Goal: Task Accomplishment & Management: Complete application form

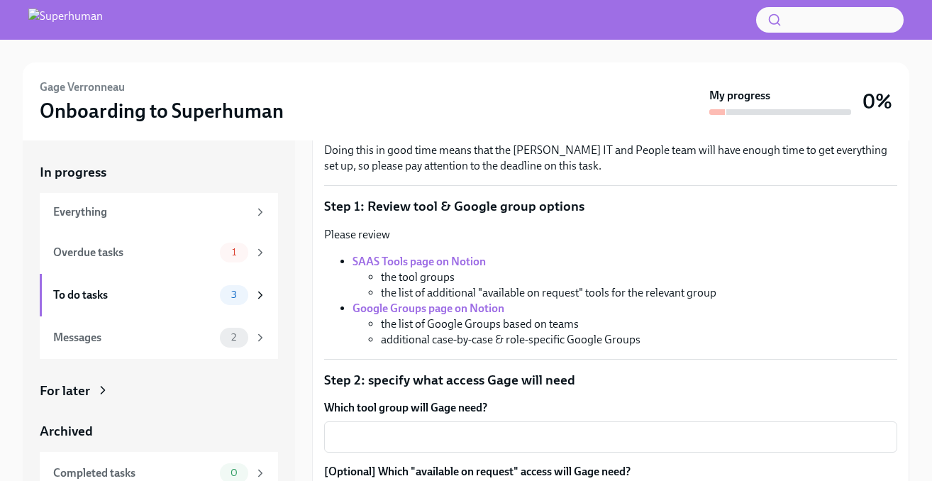
scroll to position [260, 0]
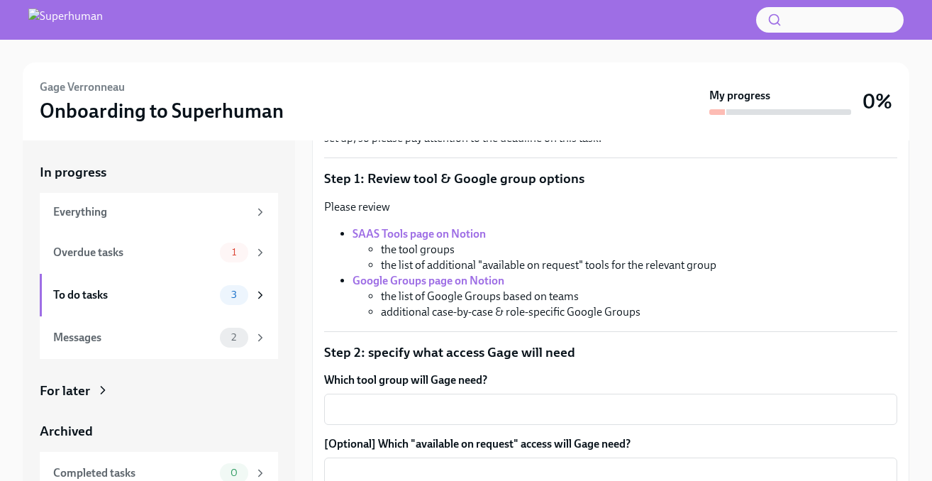
click at [423, 233] on strong "SAAS Tools page on Notion" at bounding box center [418, 233] width 133 height 13
click at [418, 408] on textarea "Which tool group will Gage need?" at bounding box center [611, 409] width 556 height 17
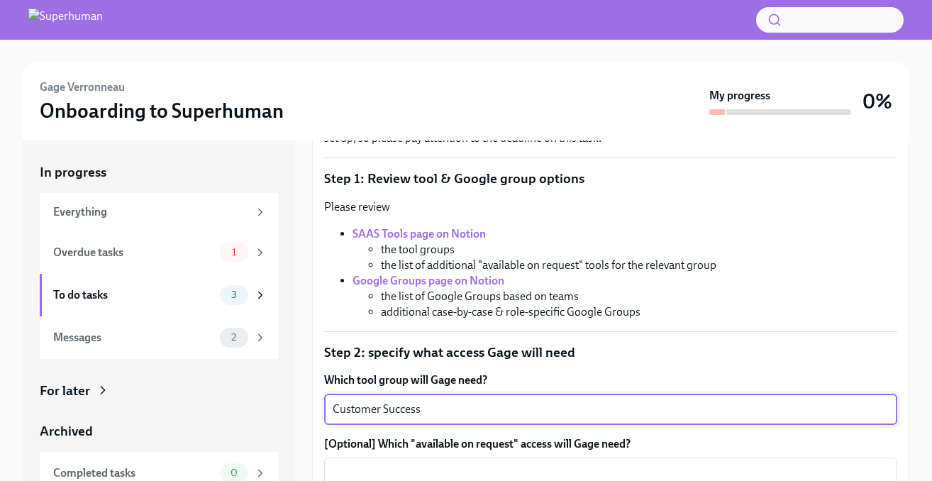
scroll to position [291, 0]
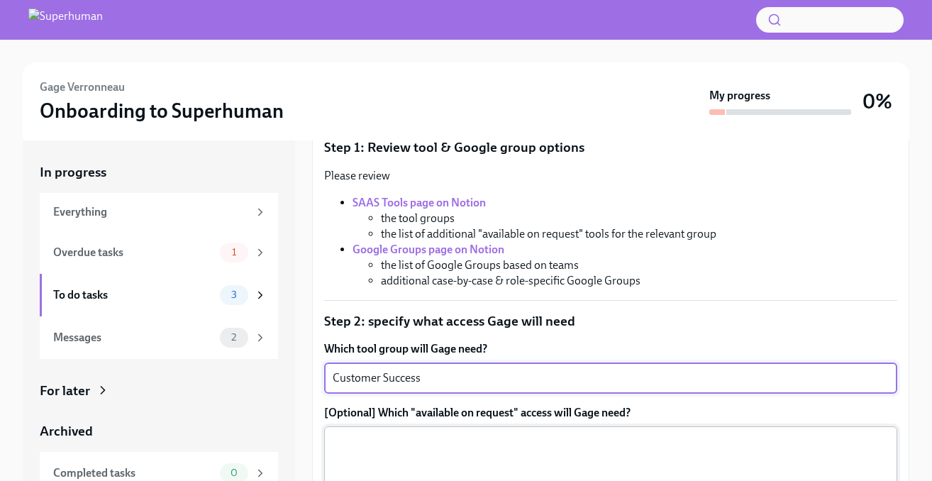
type textarea "Customer Success"
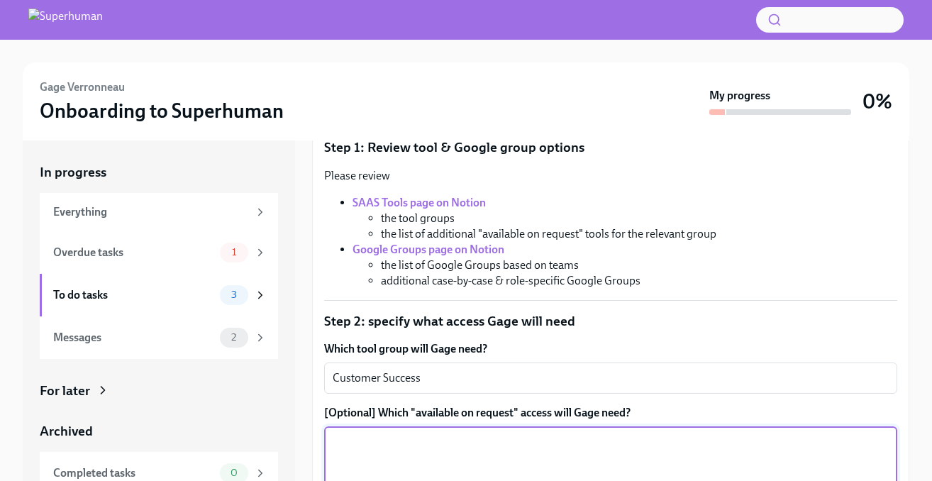
click at [415, 445] on textarea "[Optional] Which "available on request" access will Gage need?" at bounding box center [611, 467] width 556 height 68
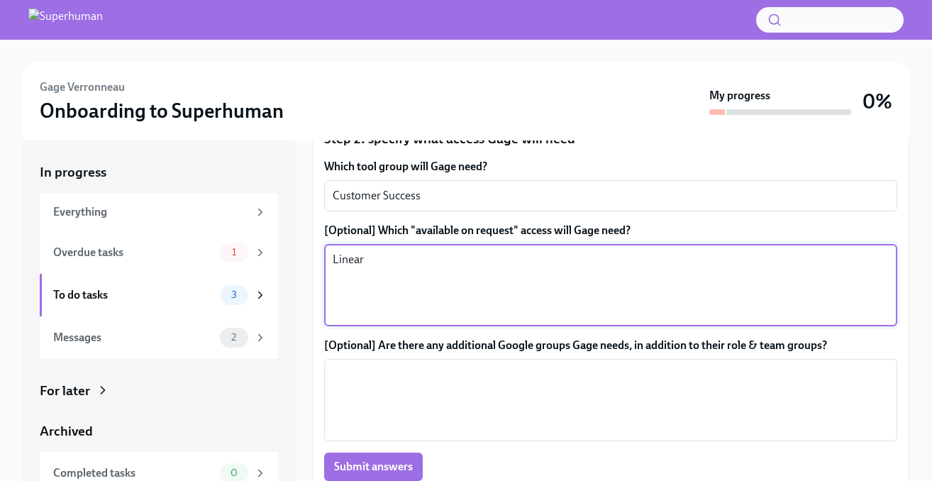
scroll to position [475, 0]
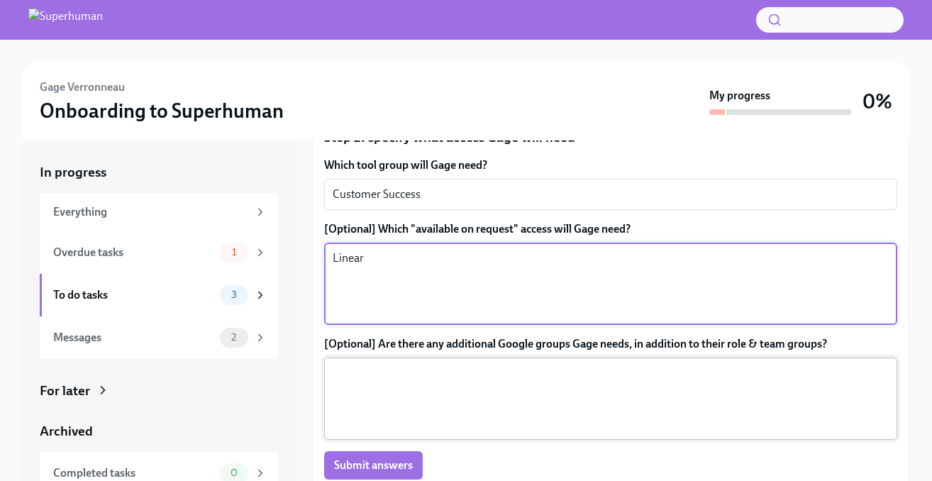
type textarea "Linear"
click at [412, 366] on textarea "[Optional] Are there any additional Google groups Gage needs, in addition to th…" at bounding box center [611, 398] width 556 height 68
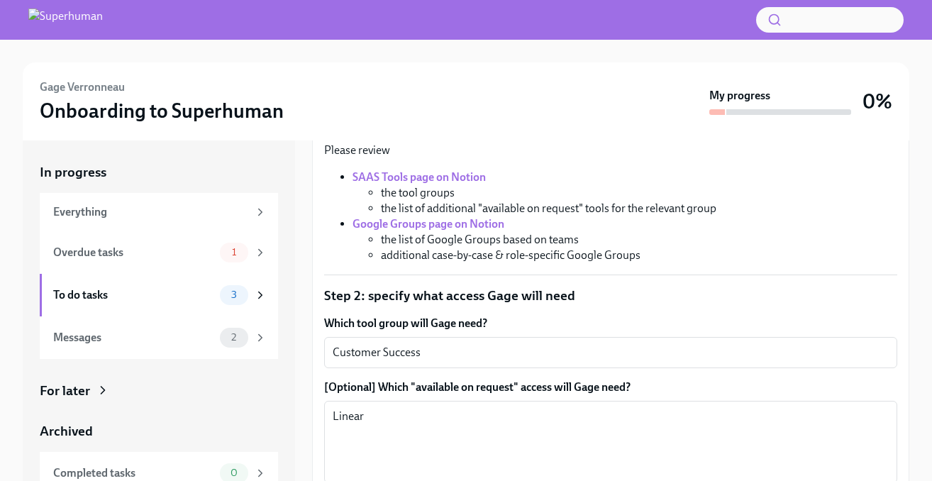
scroll to position [261, 0]
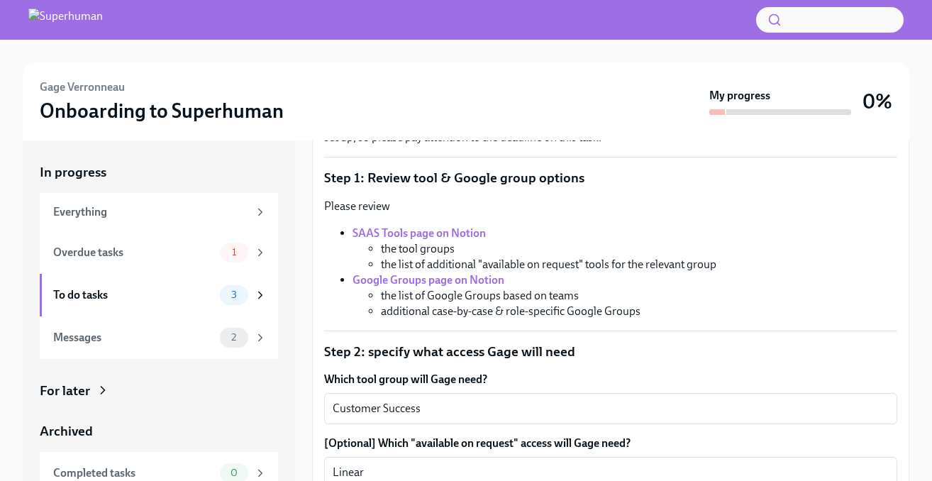
click at [384, 276] on strong "Google Groups page on Notion" at bounding box center [428, 279] width 152 height 13
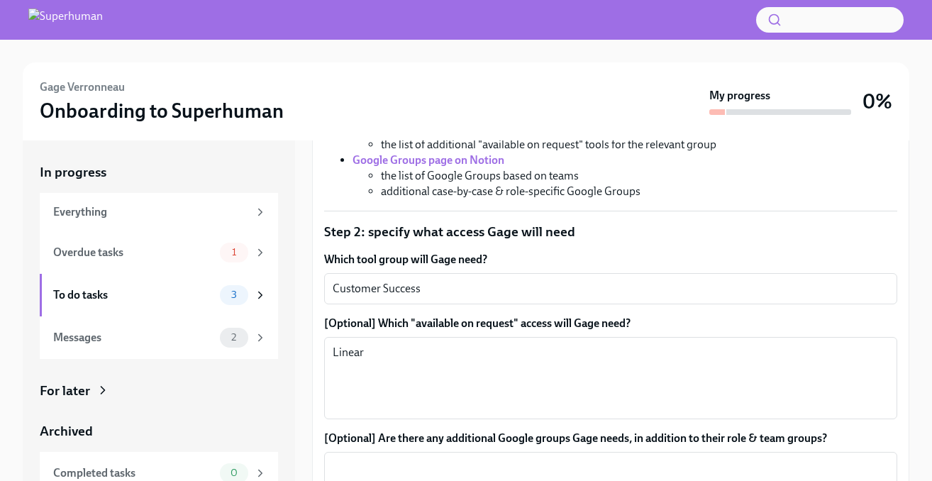
scroll to position [430, 0]
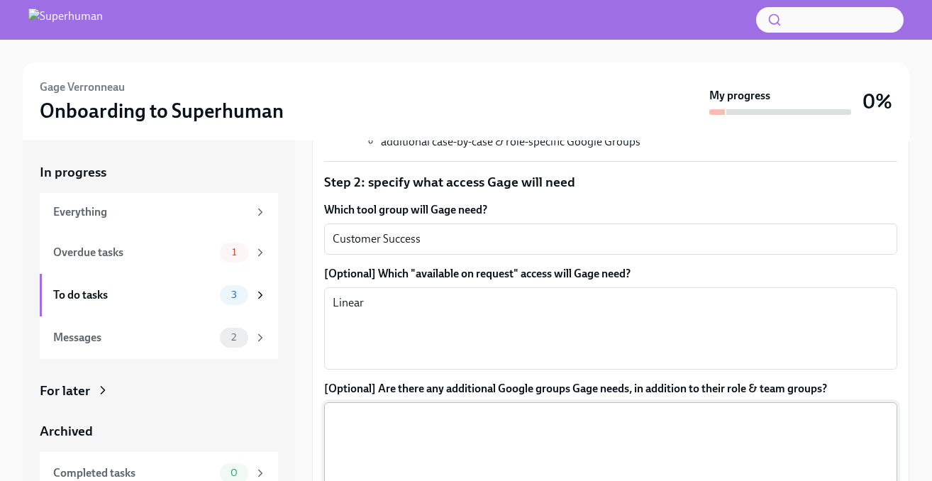
click at [402, 418] on textarea "[Optional] Are there any additional Google groups Gage needs, in addition to th…" at bounding box center [611, 443] width 556 height 68
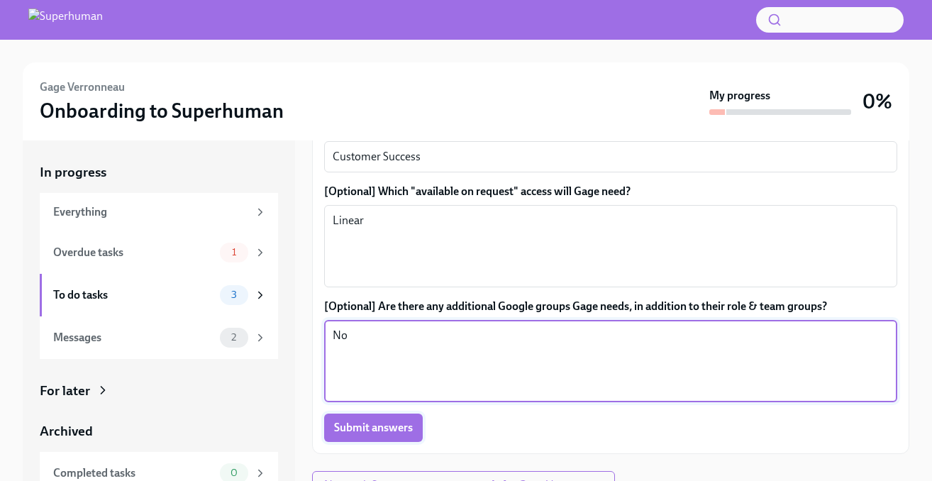
scroll to position [532, 0]
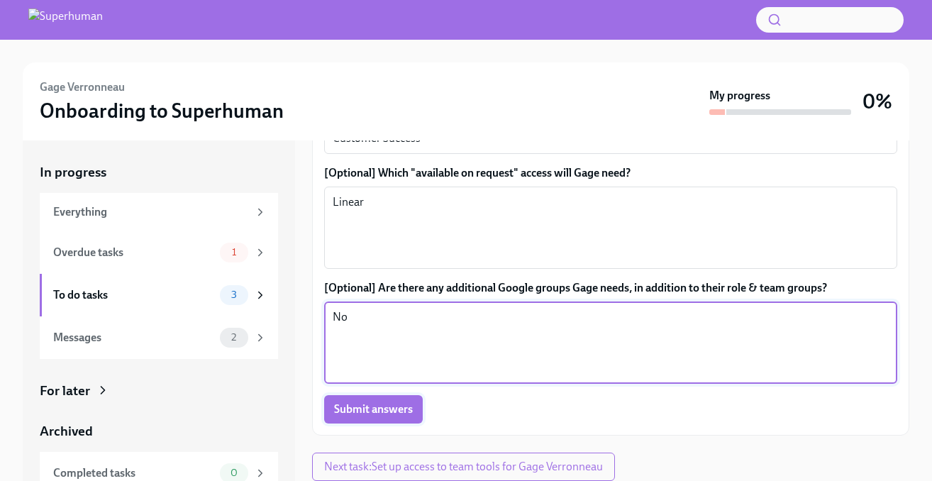
type textarea "No"
click at [388, 418] on button "Submit answers" at bounding box center [373, 409] width 99 height 28
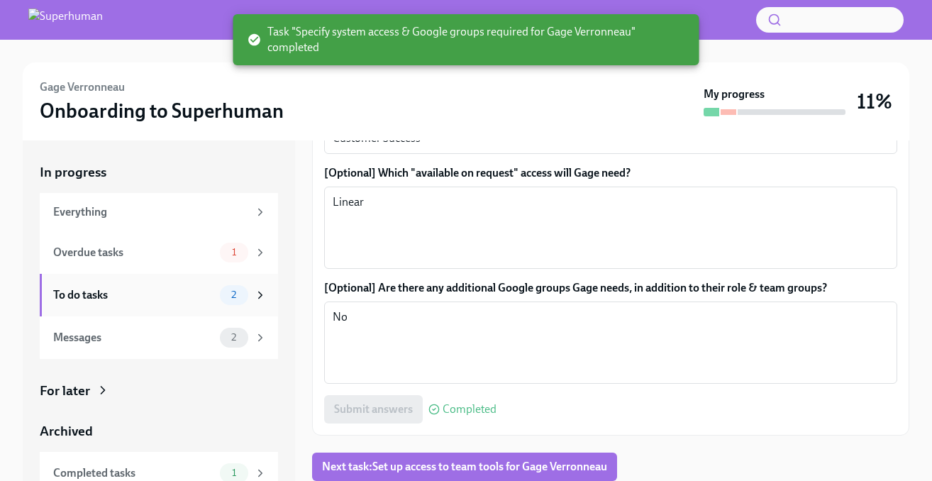
click at [129, 300] on div "To do tasks" at bounding box center [133, 295] width 161 height 16
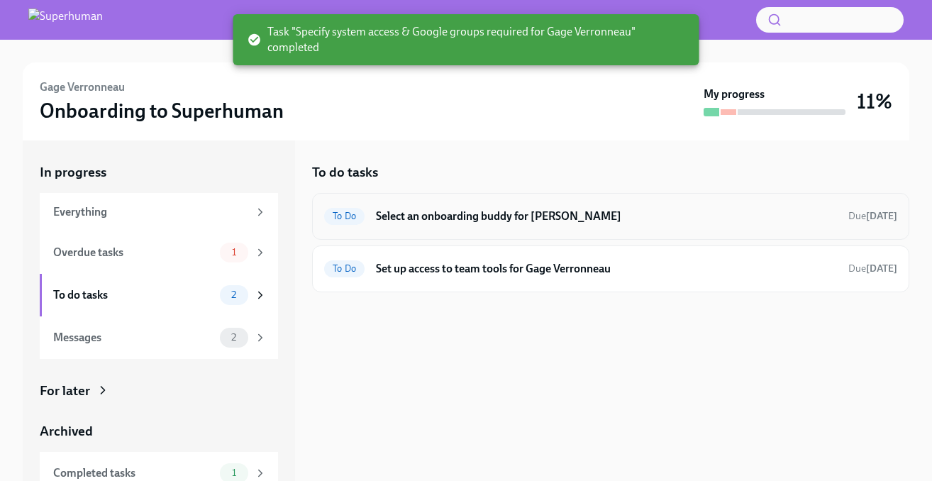
click at [450, 211] on h6 "Select an onboarding buddy for [PERSON_NAME]" at bounding box center [606, 216] width 461 height 16
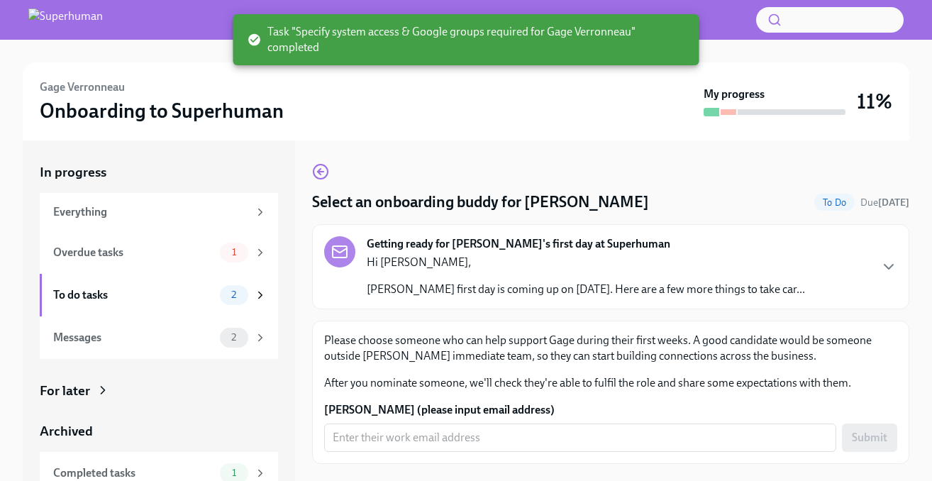
scroll to position [28, 0]
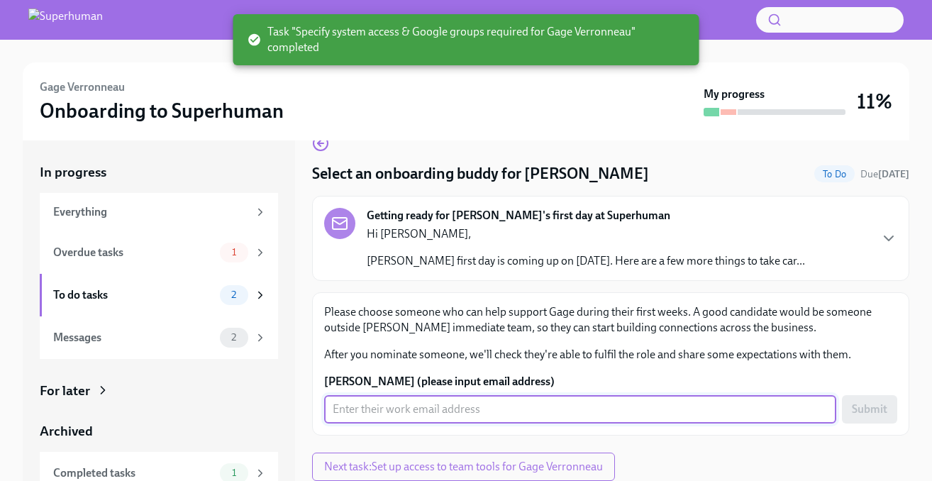
click at [410, 403] on input "[PERSON_NAME] (please input email address)" at bounding box center [580, 409] width 512 height 28
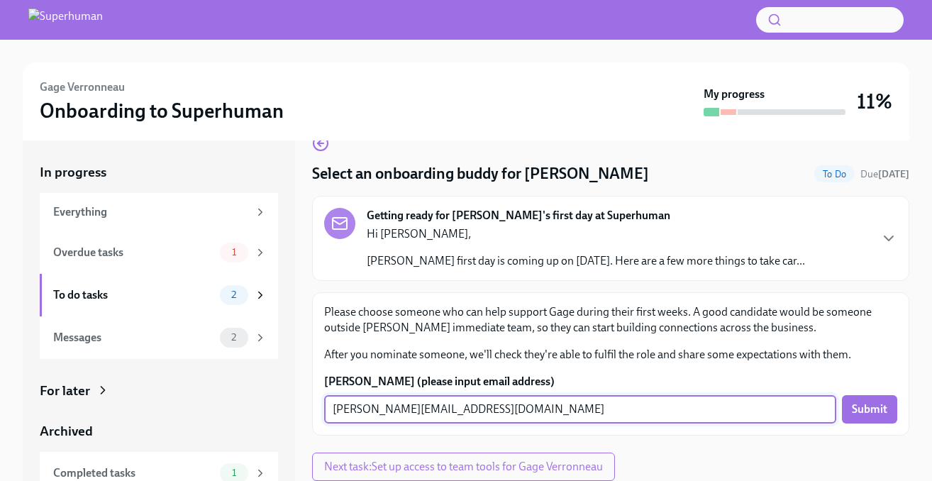
type input "[PERSON_NAME][EMAIL_ADDRESS][DOMAIN_NAME]"
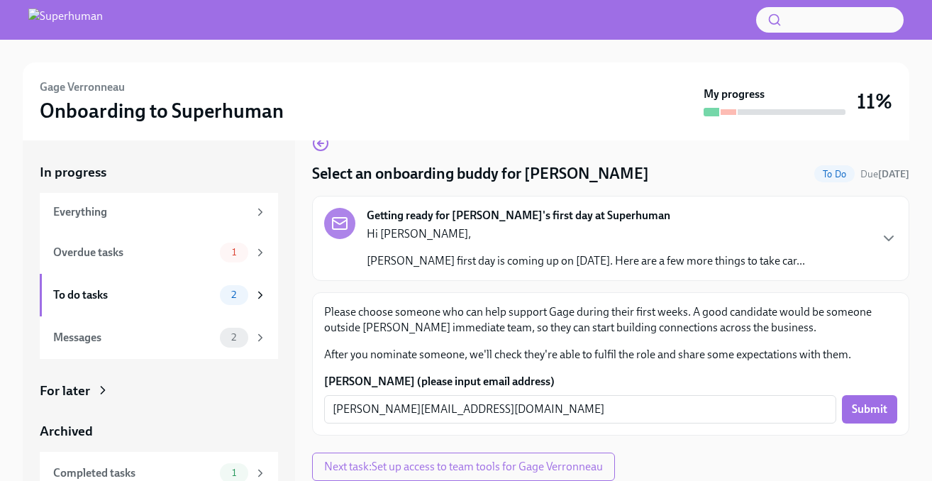
click at [899, 403] on div "Please choose someone who can help support Gage during their first weeks. A goo…" at bounding box center [610, 363] width 597 height 143
click at [890, 403] on button "Submit" at bounding box center [869, 409] width 55 height 28
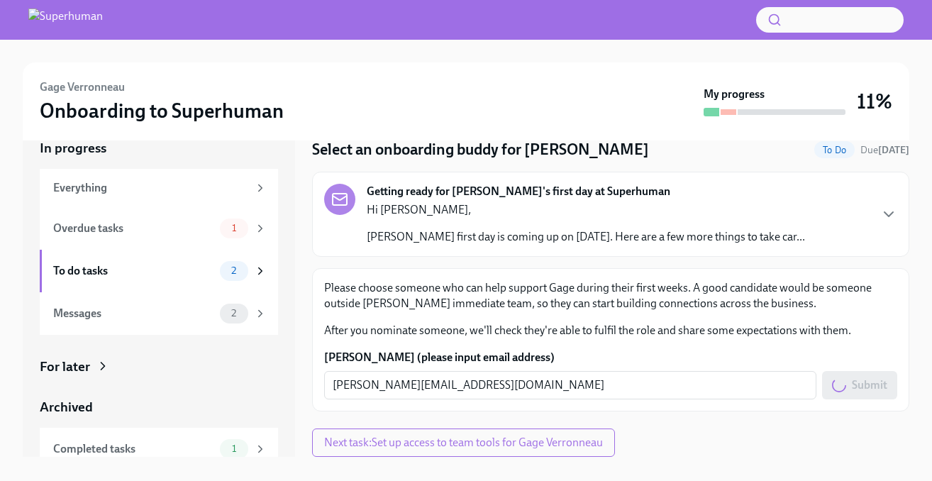
scroll to position [40, 0]
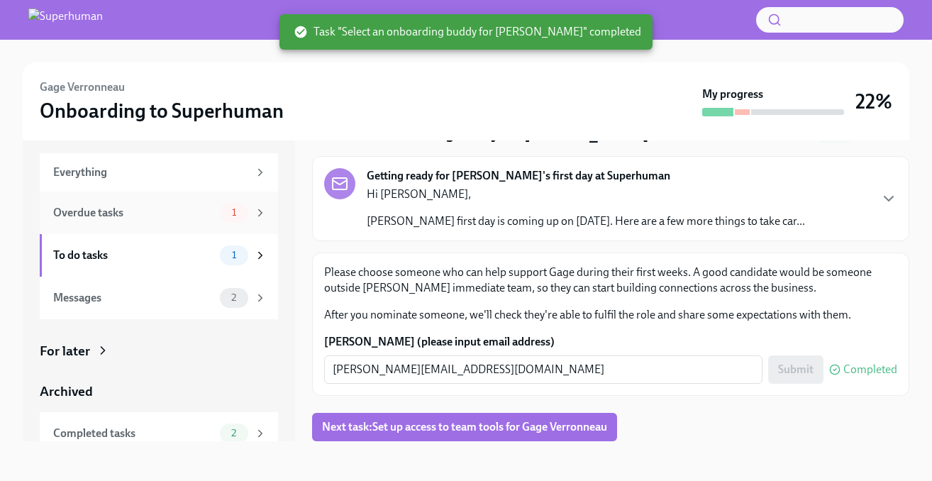
click at [117, 216] on div "Overdue tasks" at bounding box center [133, 213] width 161 height 16
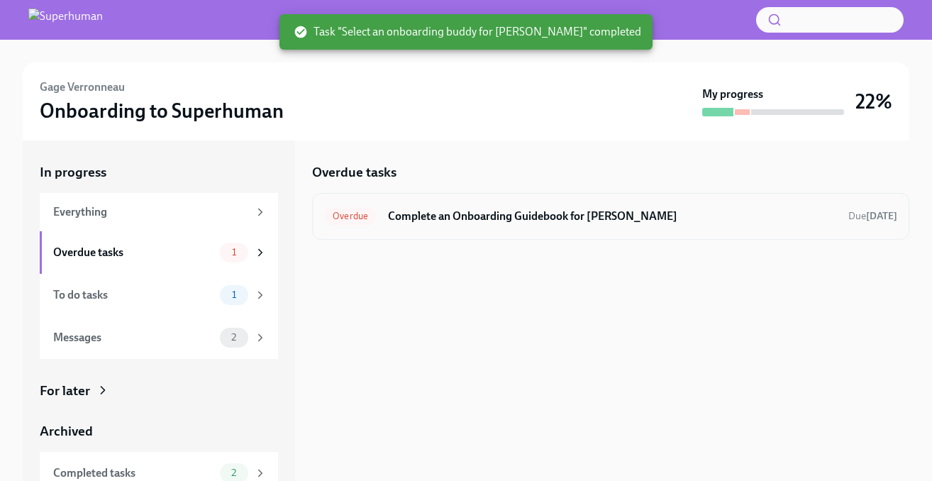
click at [589, 230] on div "Overdue Complete an Onboarding Guidebook for Gage Verronneau Due [DATE]" at bounding box center [610, 216] width 597 height 47
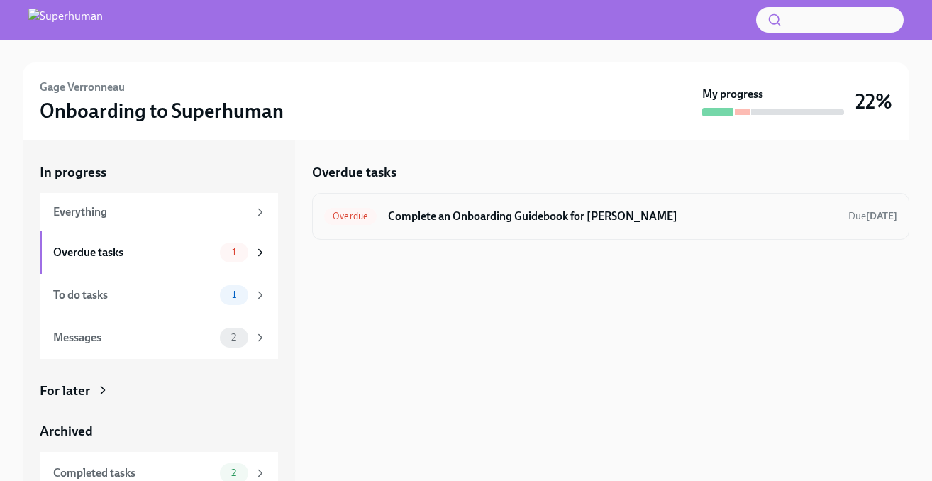
click at [587, 216] on h6 "Complete an Onboarding Guidebook for [PERSON_NAME]" at bounding box center [612, 216] width 449 height 16
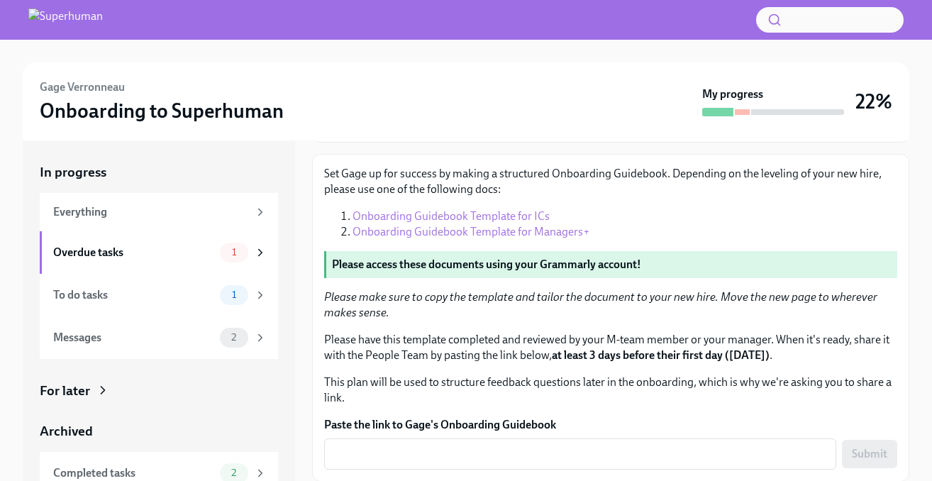
scroll to position [240, 0]
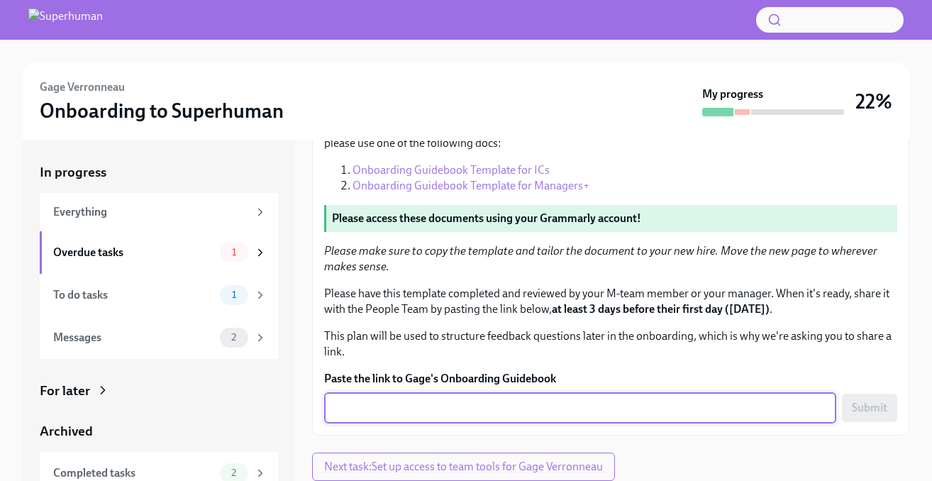
click at [476, 404] on textarea "Paste the link to Gage's Onboarding Guidebook" at bounding box center [580, 407] width 495 height 17
paste textarea "[URL][DOMAIN_NAME]"
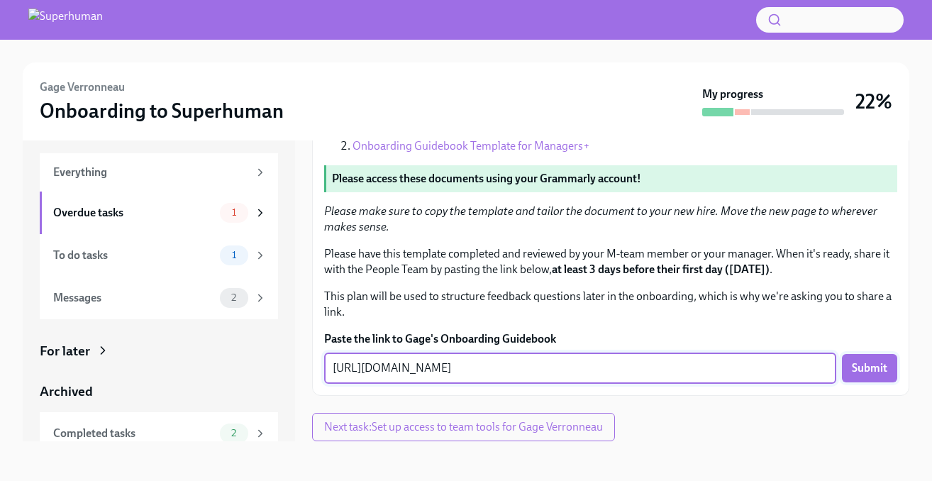
type textarea "[URL][DOMAIN_NAME]"
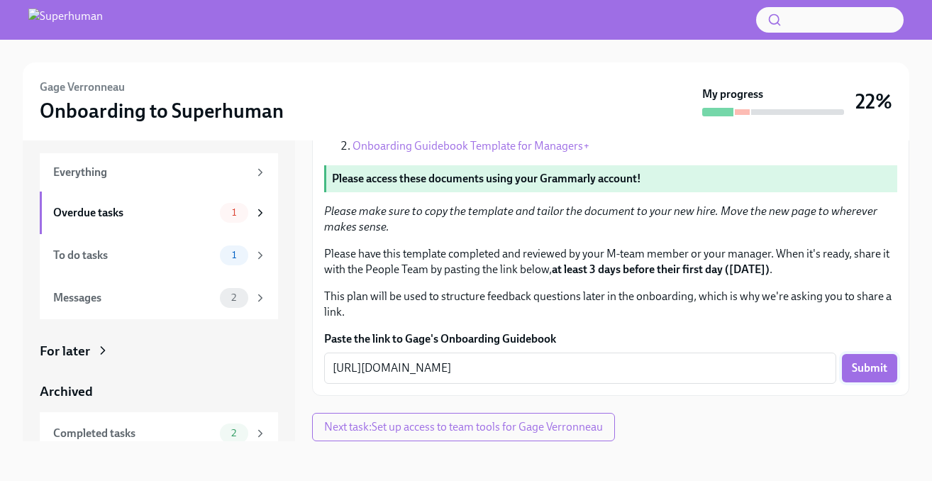
click at [865, 378] on button "Submit" at bounding box center [869, 368] width 55 height 28
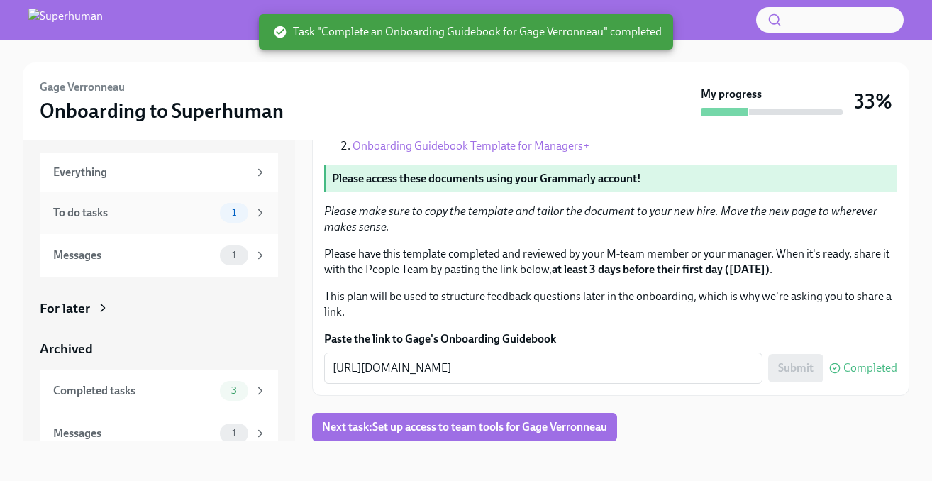
click at [135, 214] on div "To do tasks" at bounding box center [133, 213] width 161 height 16
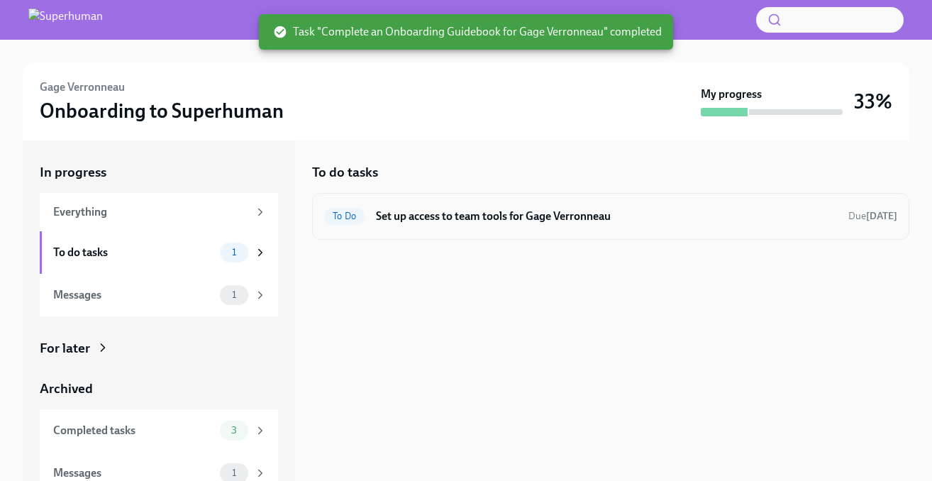
click at [470, 211] on h6 "Set up access to team tools for Gage Verronneau" at bounding box center [606, 216] width 461 height 16
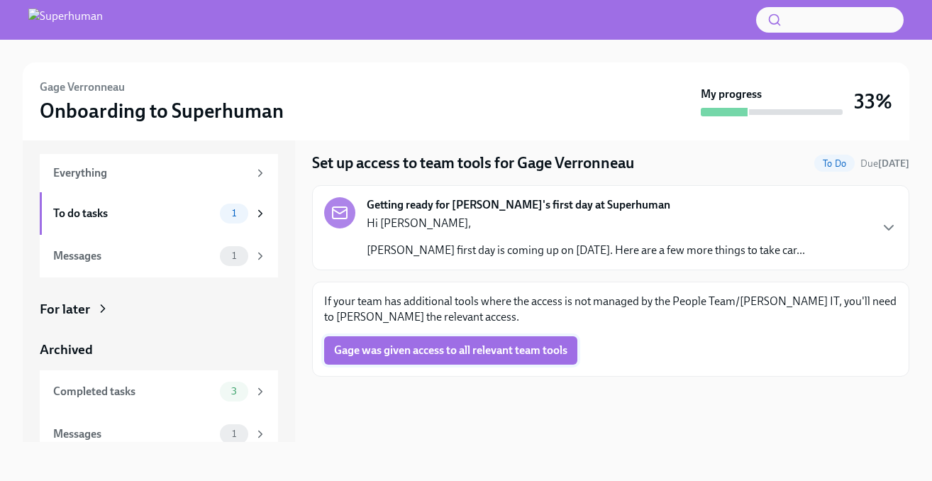
scroll to position [40, 0]
click at [890, 223] on icon "button" at bounding box center [888, 226] width 17 height 17
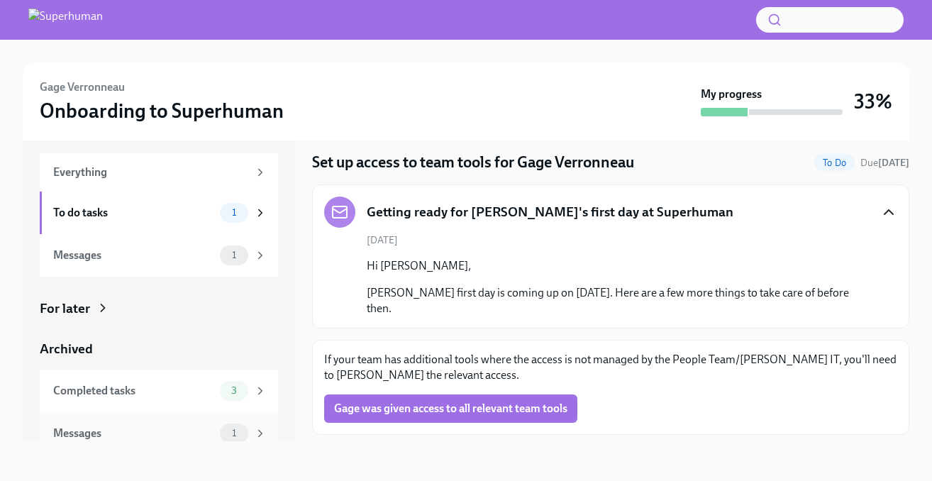
click at [116, 435] on div "Messages" at bounding box center [133, 433] width 161 height 16
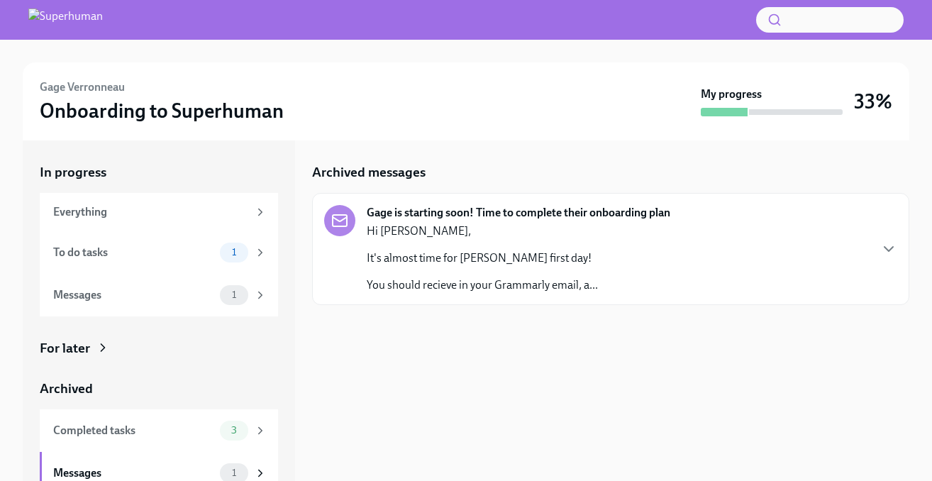
click at [549, 279] on p "You should recieve in your Grammarly email, a..." at bounding box center [482, 285] width 231 height 16
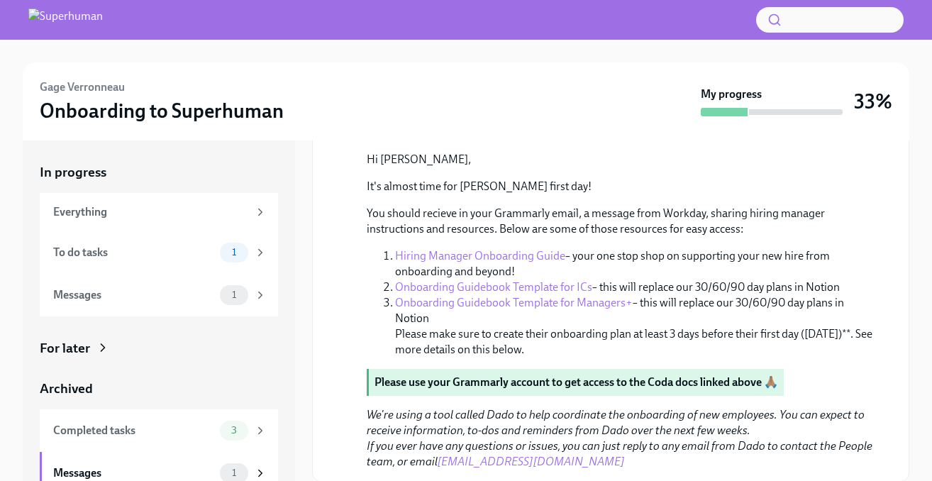
scroll to position [17, 0]
